Goal: Information Seeking & Learning: Learn about a topic

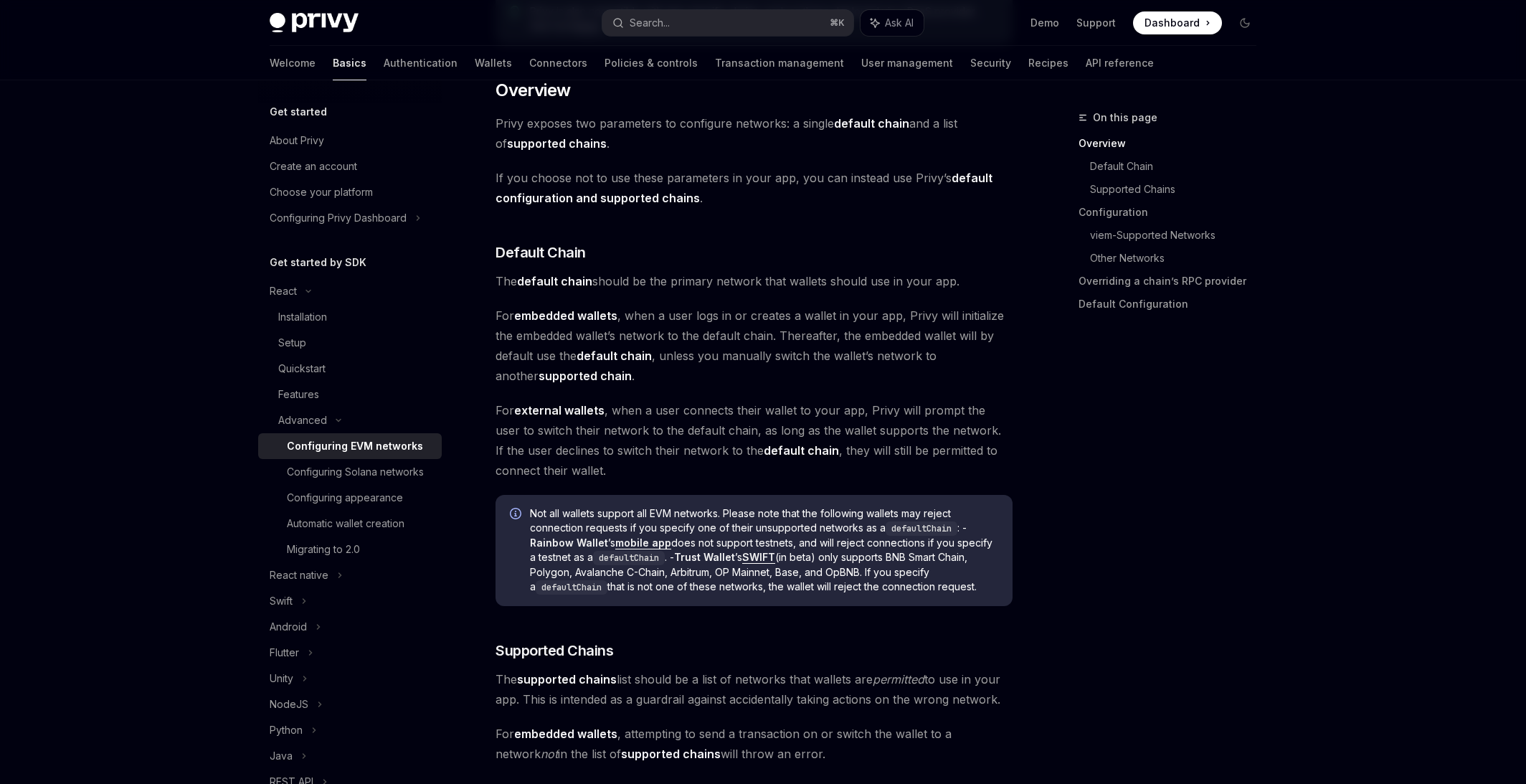
scroll to position [352, 0]
click at [635, 354] on strong "default chain" at bounding box center [614, 355] width 75 height 15
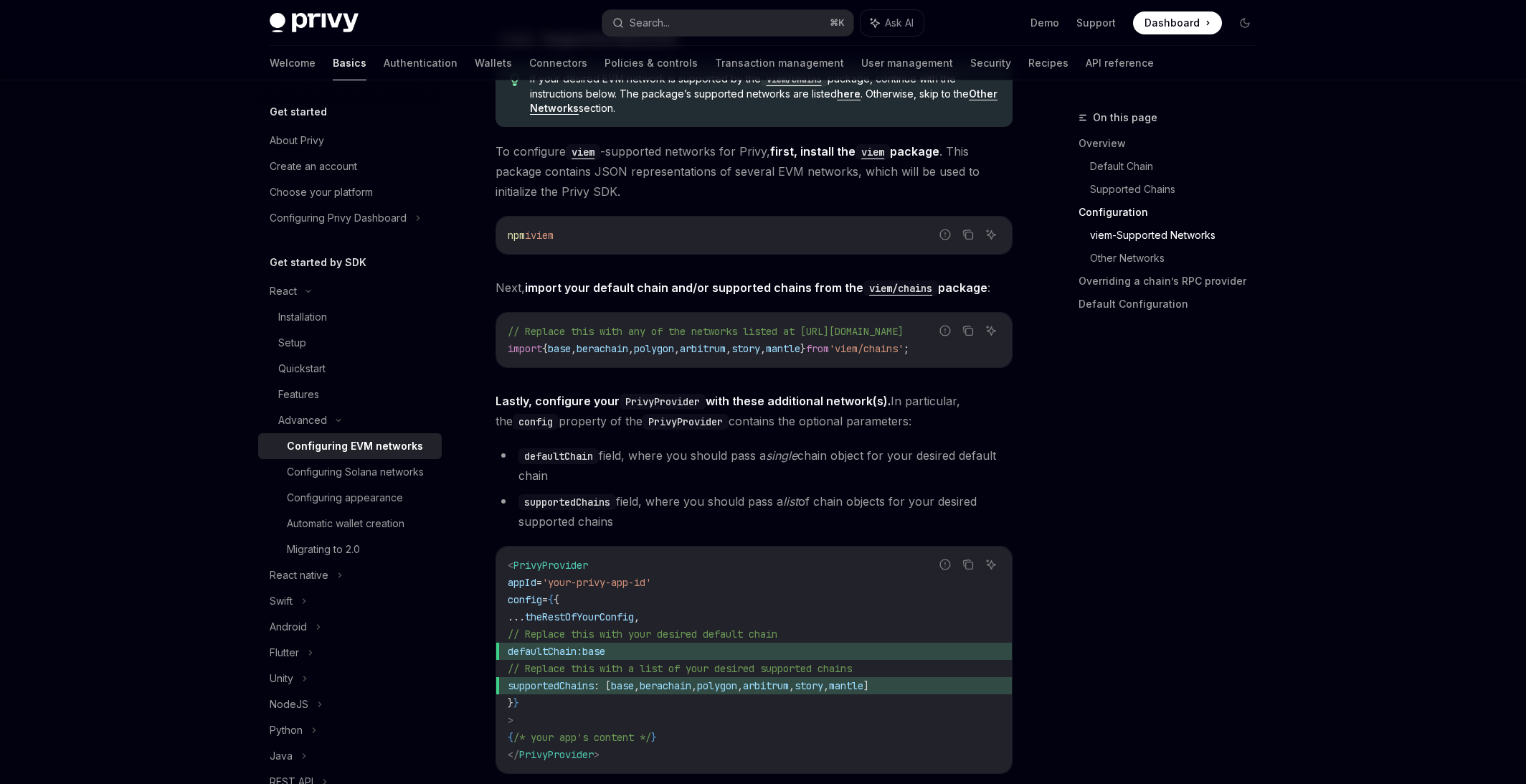
scroll to position [1506, 0]
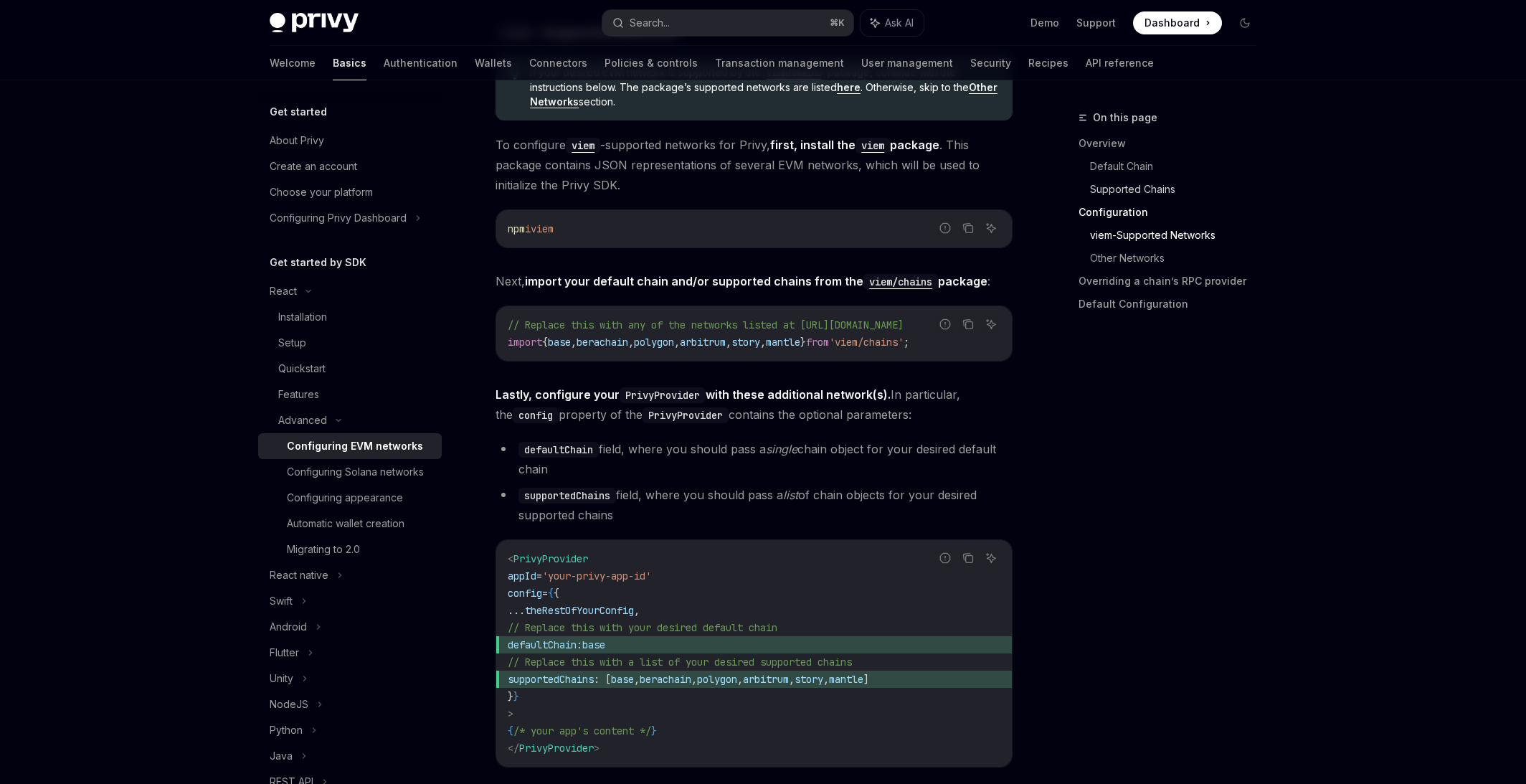
click at [1137, 188] on link "Supported Chains" at bounding box center [1179, 189] width 178 height 23
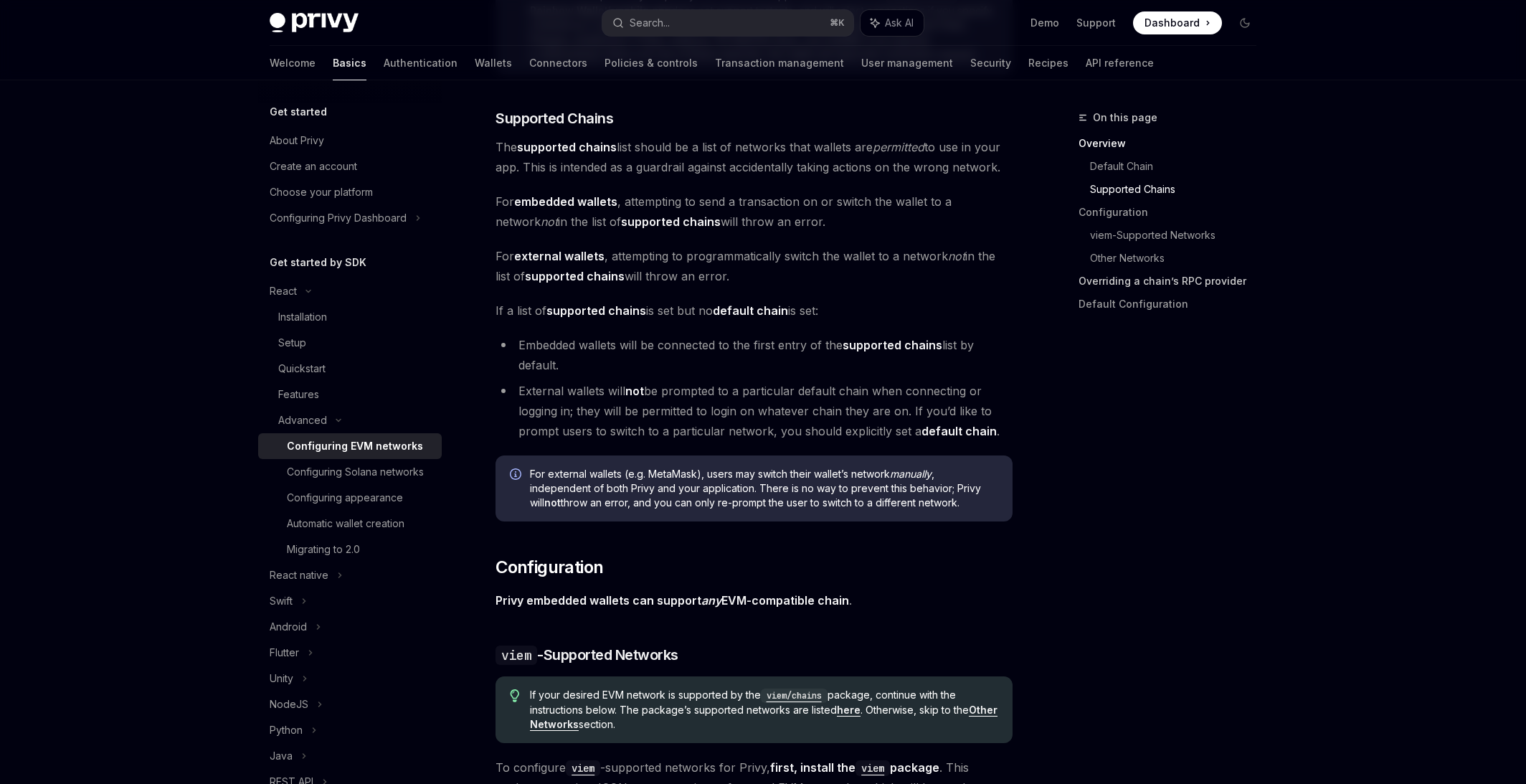
scroll to position [883, 0]
click at [577, 116] on span "Supported Chains" at bounding box center [554, 118] width 118 height 20
click at [582, 154] on strong "supported chains" at bounding box center [567, 148] width 99 height 15
click at [586, 140] on strong "supported chains" at bounding box center [567, 148] width 99 height 15
click at [565, 201] on strong "embedded wallets" at bounding box center [565, 203] width 103 height 15
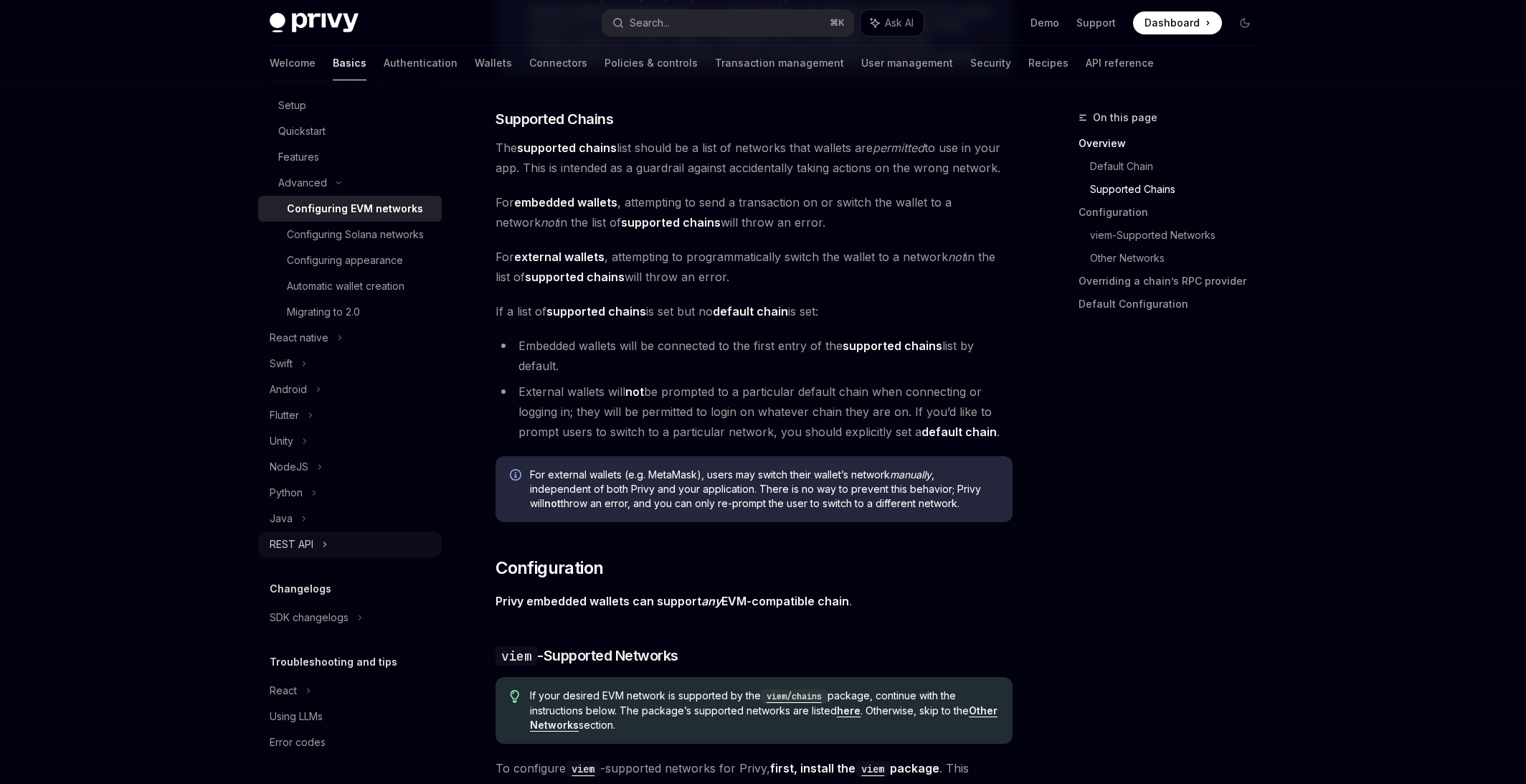
scroll to position [0, 0]
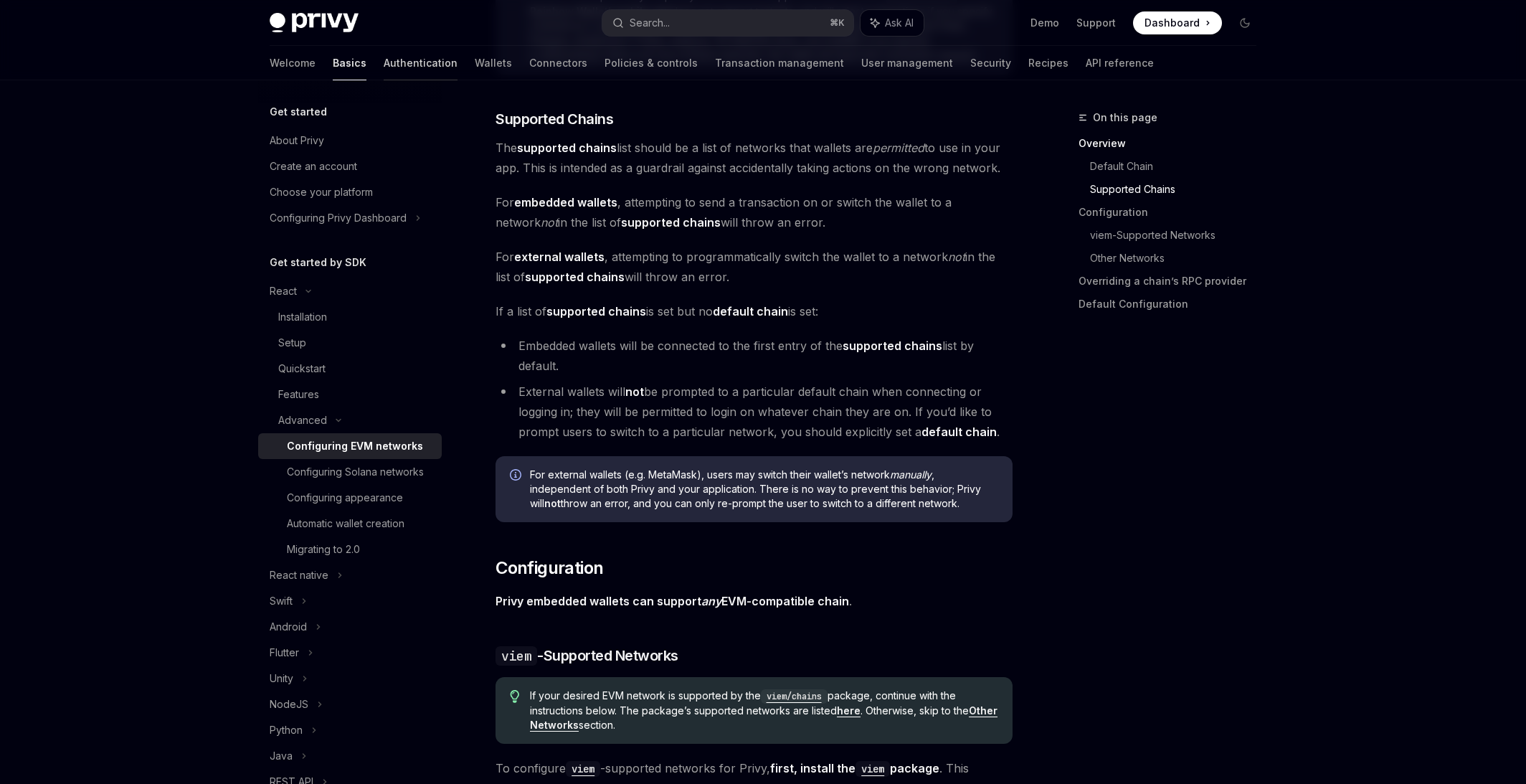
click at [384, 77] on link "Authentication" at bounding box center [421, 63] width 74 height 34
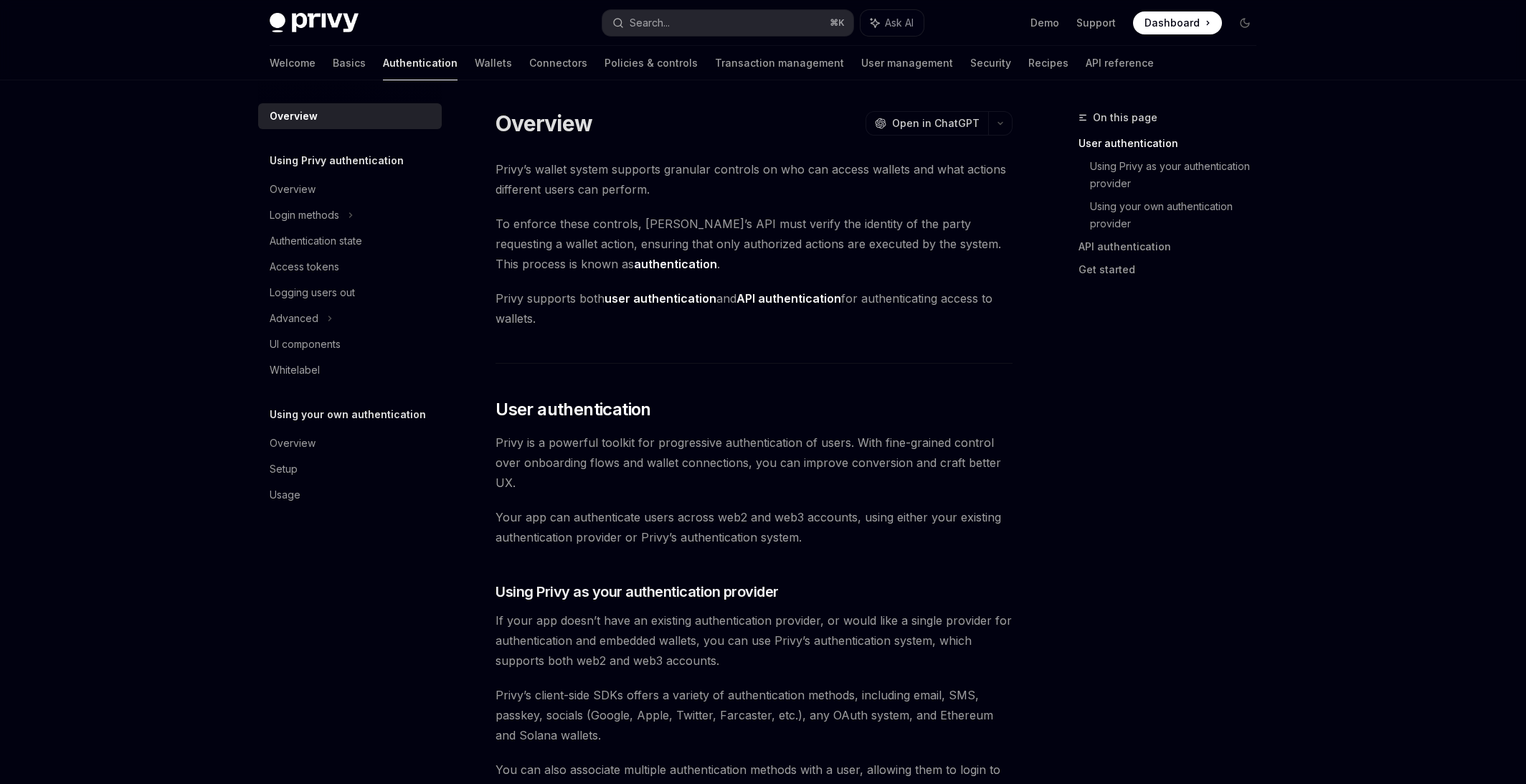
click at [447, 67] on div "Welcome Basics Authentication Wallets Connectors Policies & controls Transactio…" at bounding box center [712, 63] width 884 height 34
click at [475, 59] on link "Wallets" at bounding box center [493, 63] width 37 height 34
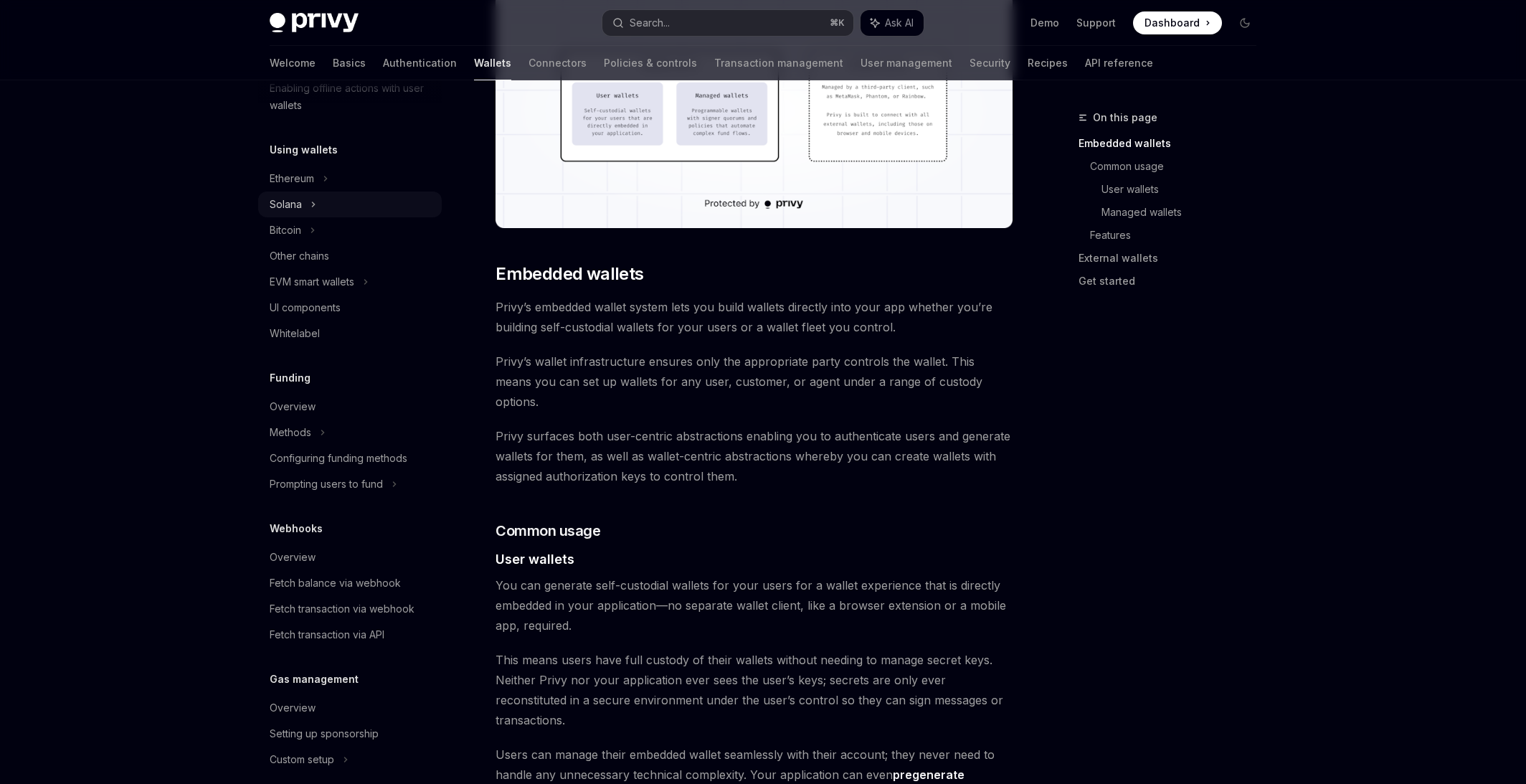
scroll to position [300, 0]
click at [311, 184] on div "Ethereum" at bounding box center [292, 185] width 45 height 18
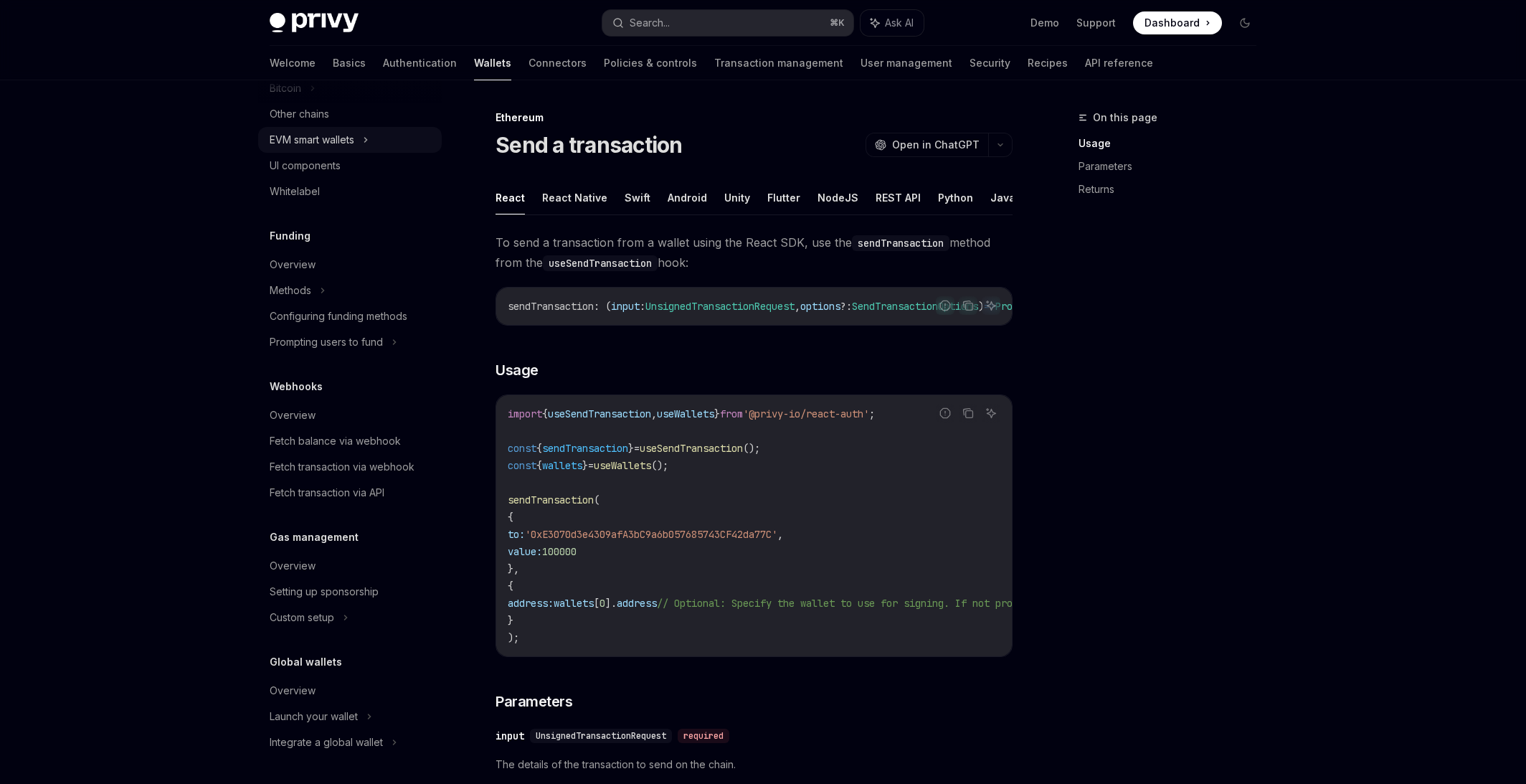
click at [352, 146] on div "EVM smart wallets" at bounding box center [312, 140] width 85 height 18
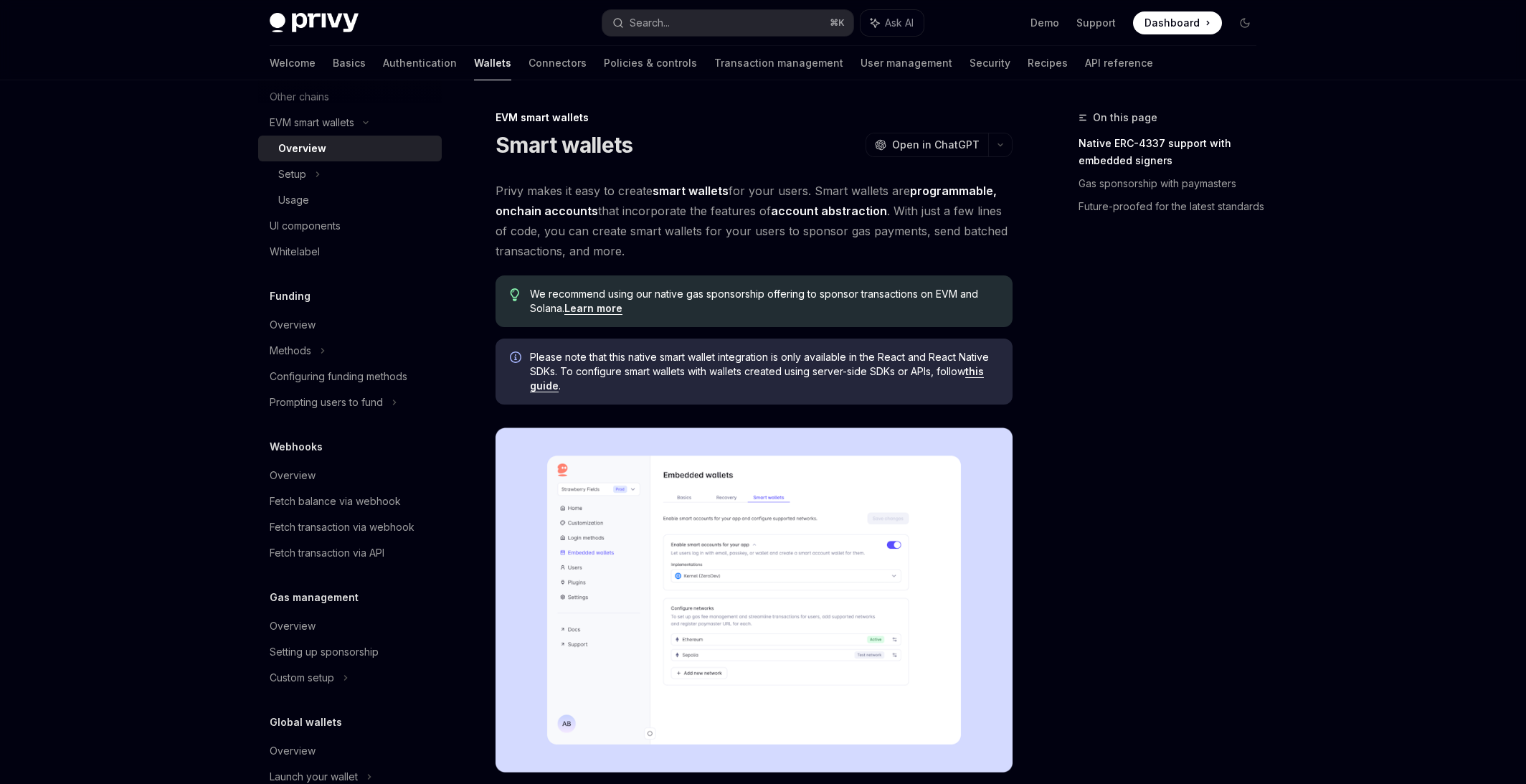
type textarea "*"
